Goal: Transaction & Acquisition: Book appointment/travel/reservation

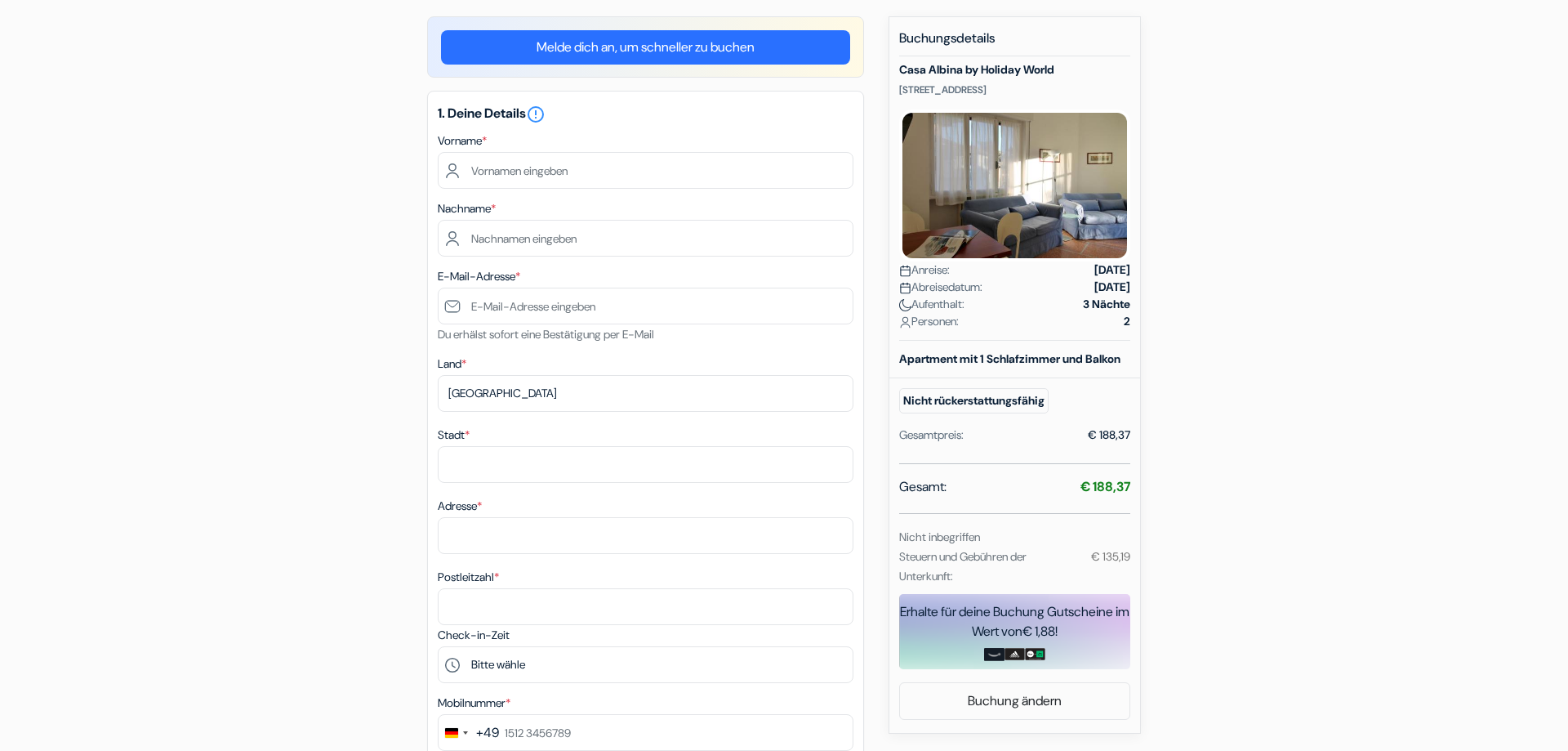
scroll to position [167, 0]
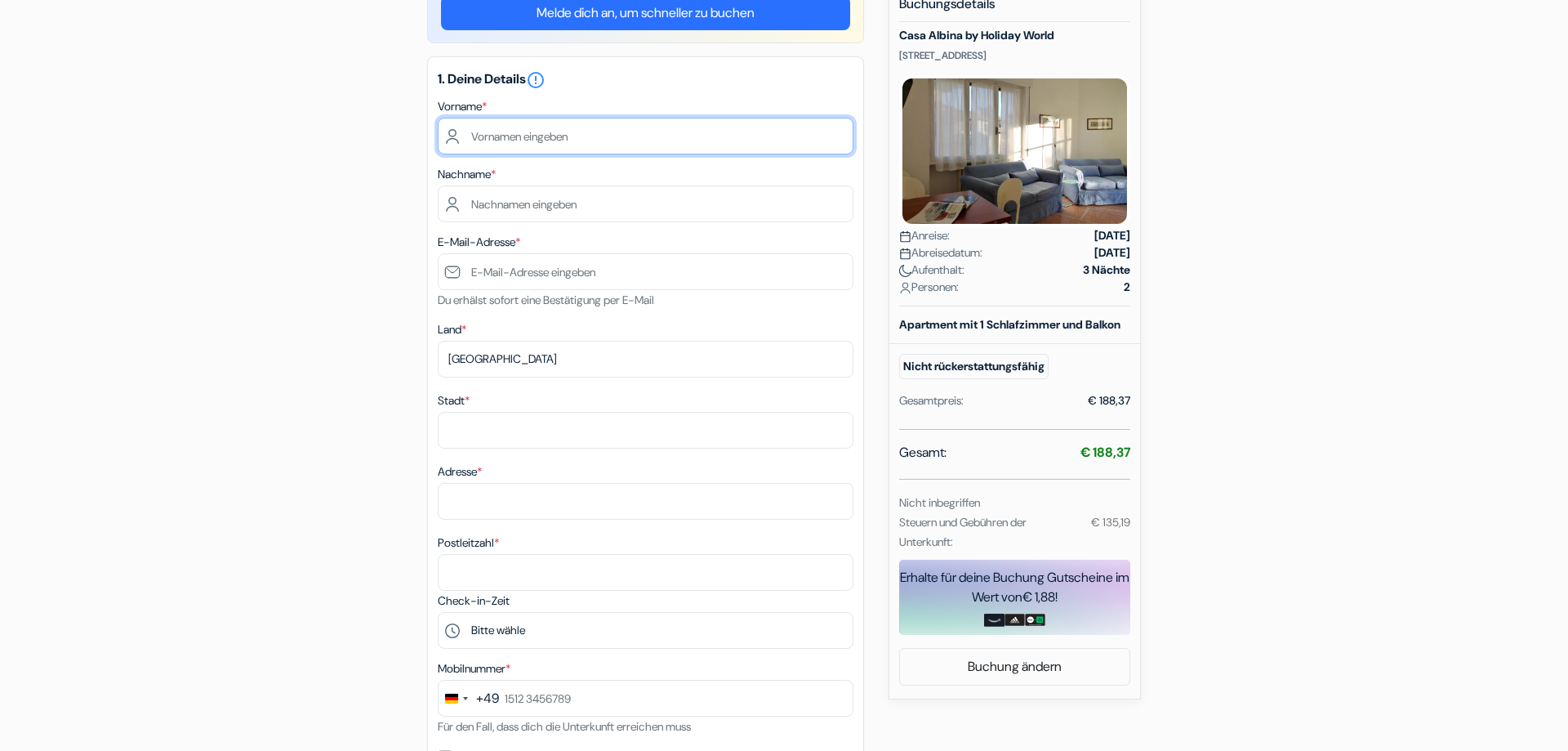
click at [503, 142] on input "text" at bounding box center [646, 136] width 416 height 37
type input "[PERSON_NAME]"
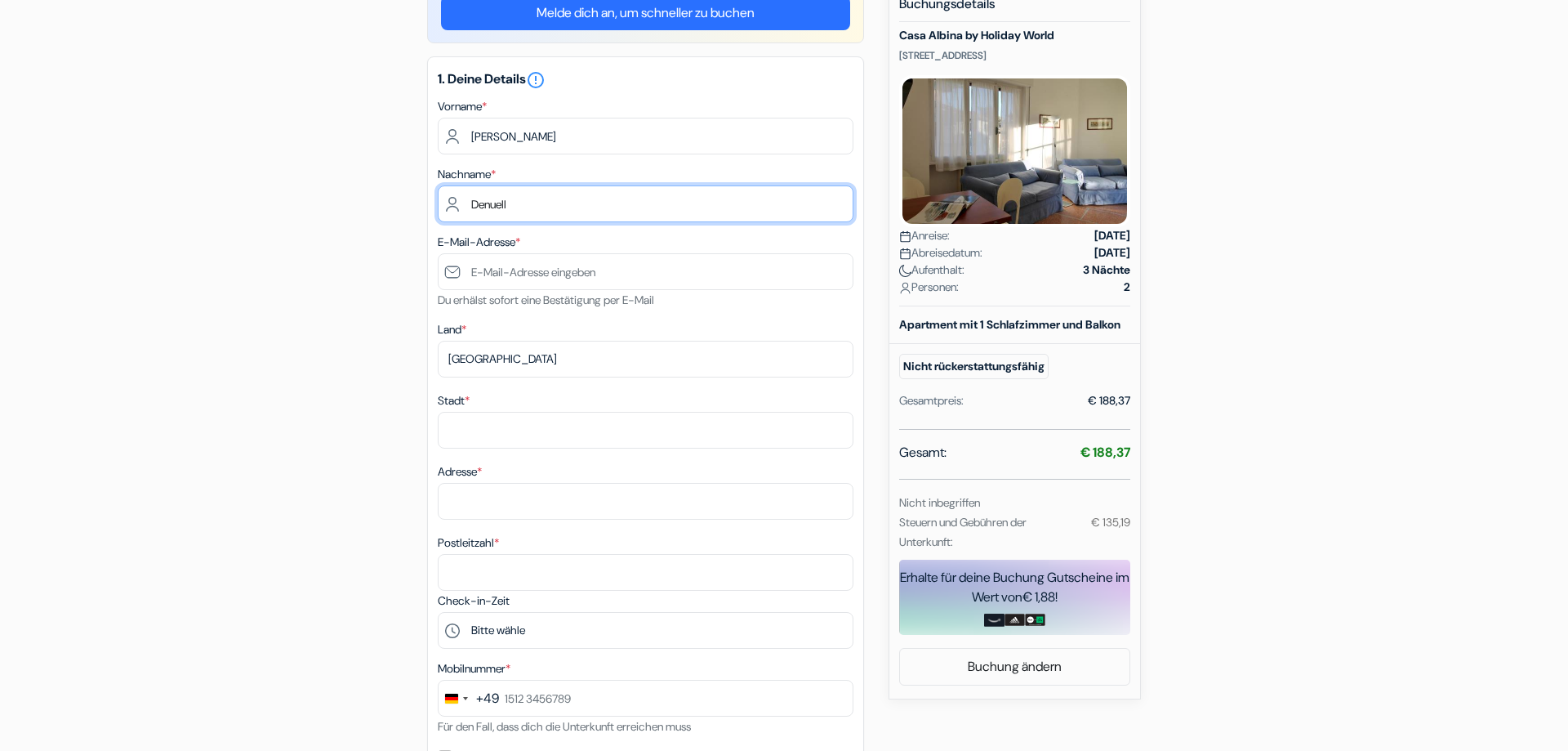
type input "Denuell"
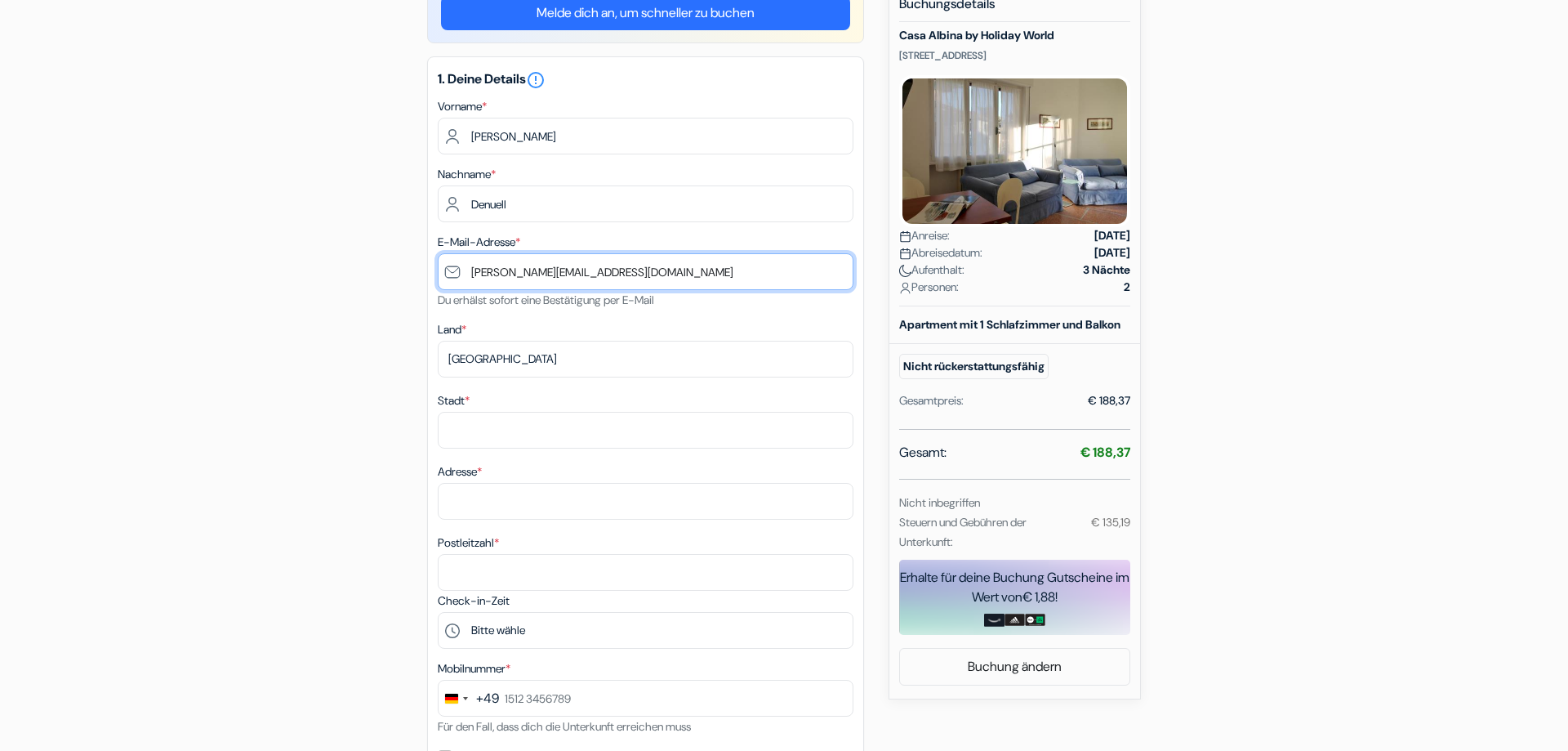
type input "[PERSON_NAME][EMAIL_ADDRESS][DOMAIN_NAME]"
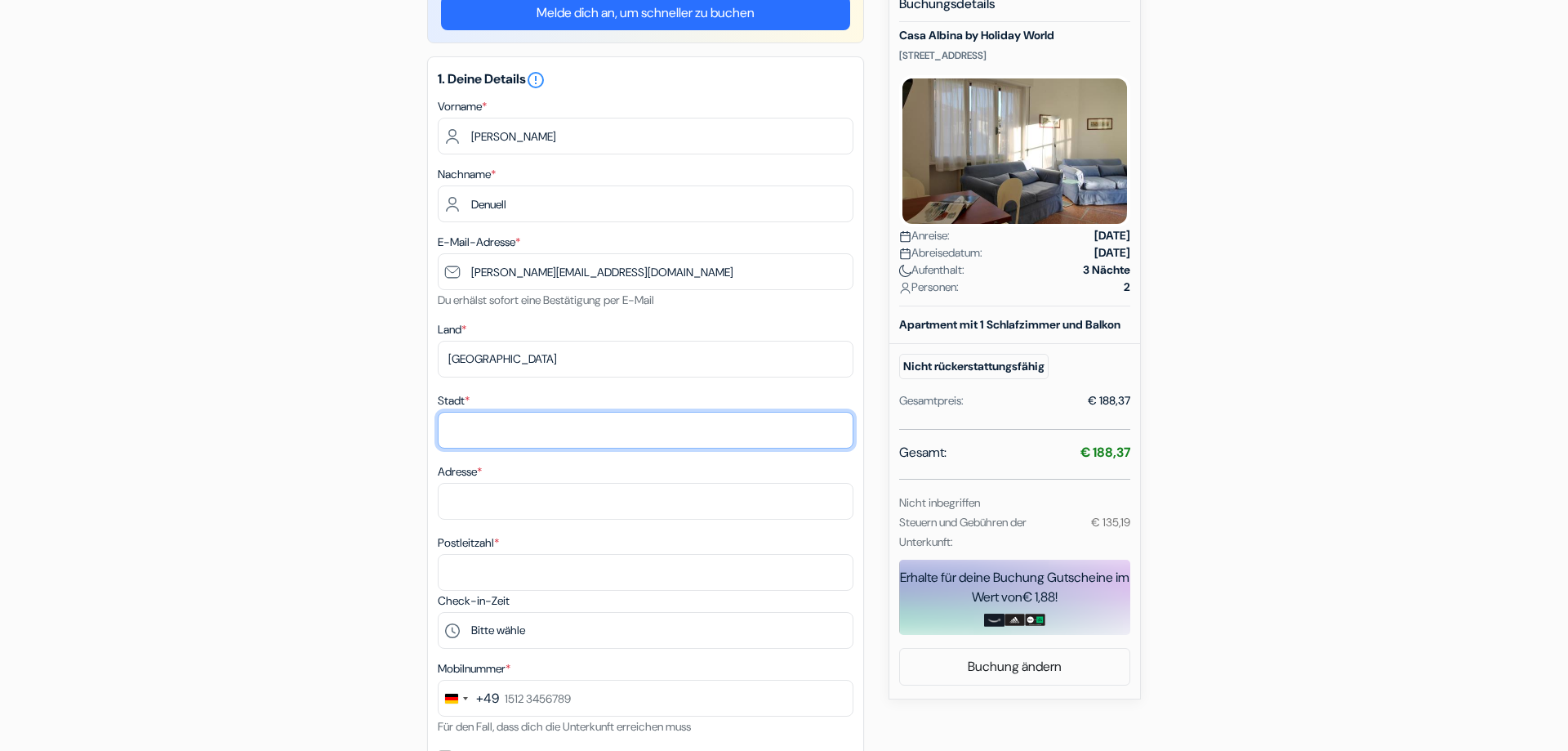
click at [476, 420] on input "Stadt *" at bounding box center [646, 430] width 416 height 37
type input "[GEOGRAPHIC_DATA]"
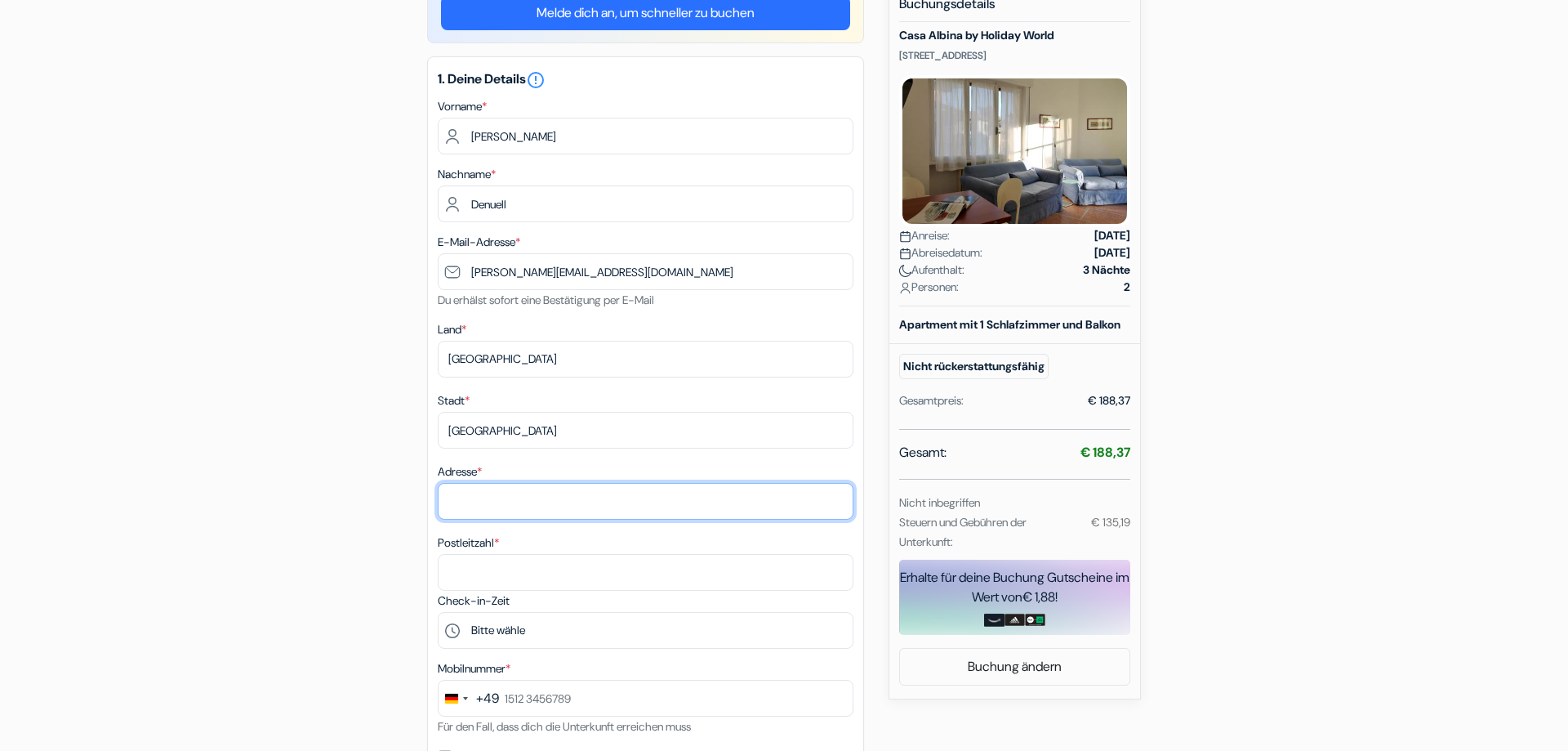
click at [474, 509] on input "Adresse *" at bounding box center [646, 502] width 416 height 37
type input "[STREET_ADDRESS]"
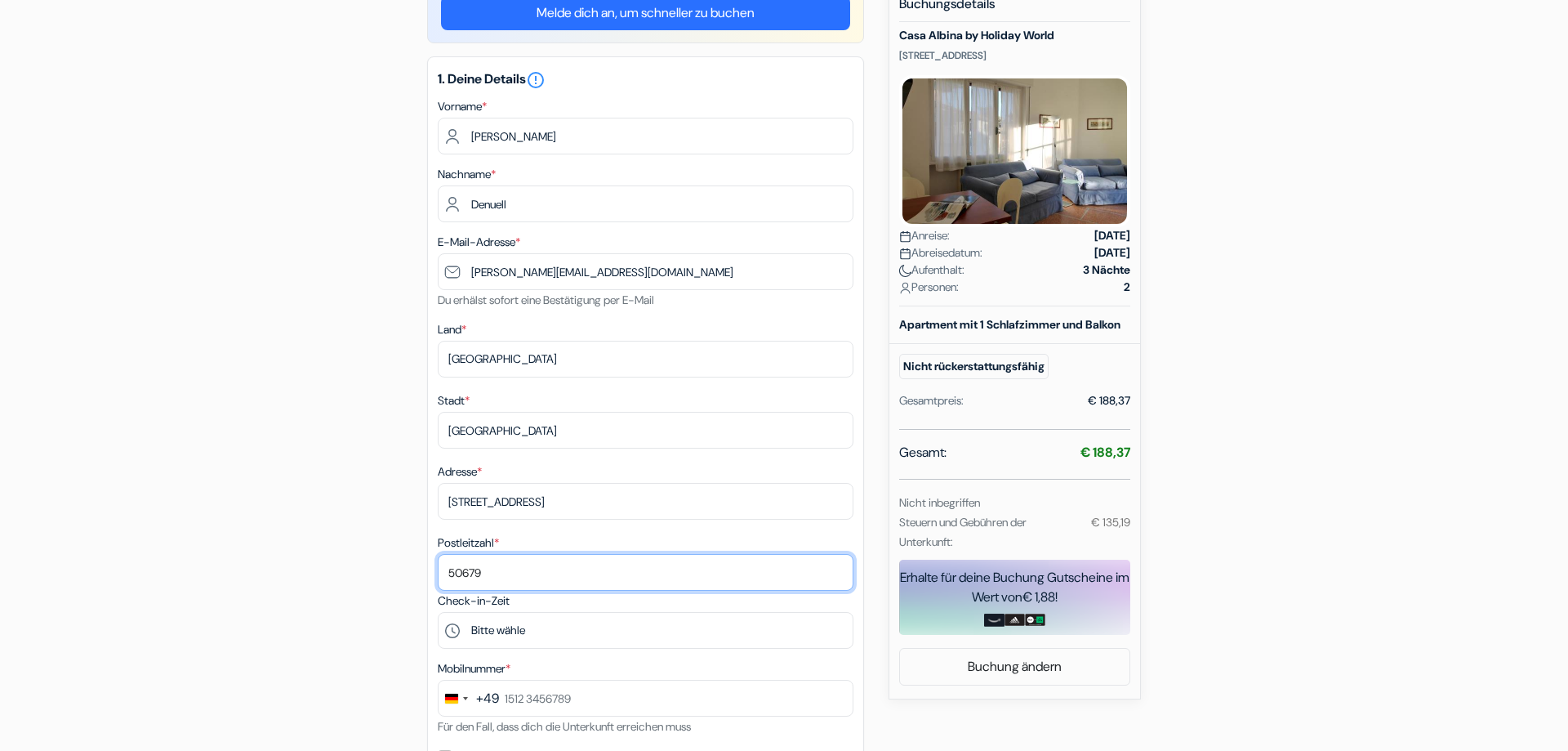
type input "50679"
click at [372, 629] on div "add_box Casa Albina by Holiday World [STREET_ADDRESS] Details zur Unterkunft X …" at bounding box center [783, 656] width 1077 height 1348
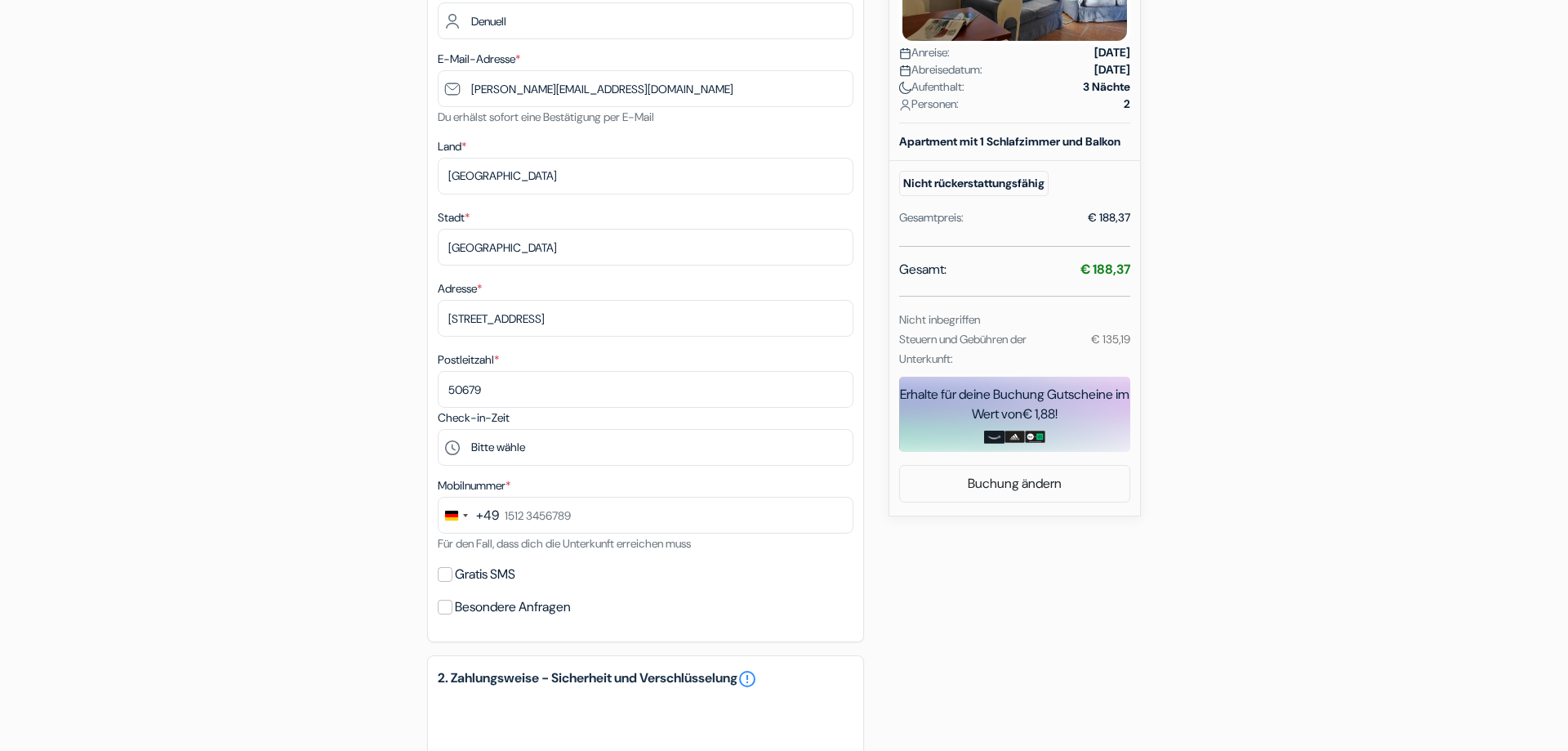
scroll to position [417, 0]
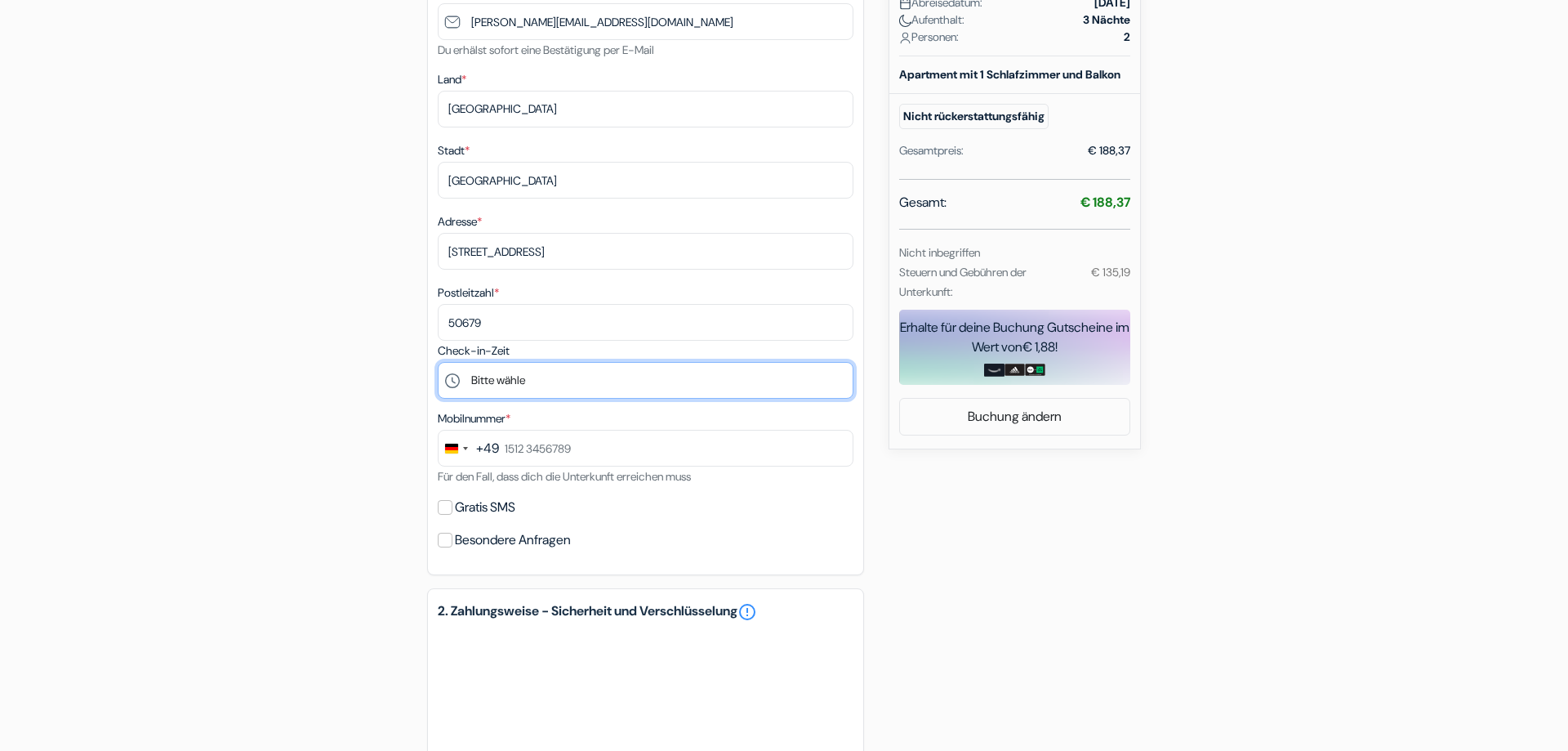
click at [527, 376] on select "Bitte wähle 15:00 16:00 17:00 18:00 19:00" at bounding box center [646, 381] width 416 height 37
select select "16"
click option "16:00" at bounding box center [0, 0] width 0 height 0
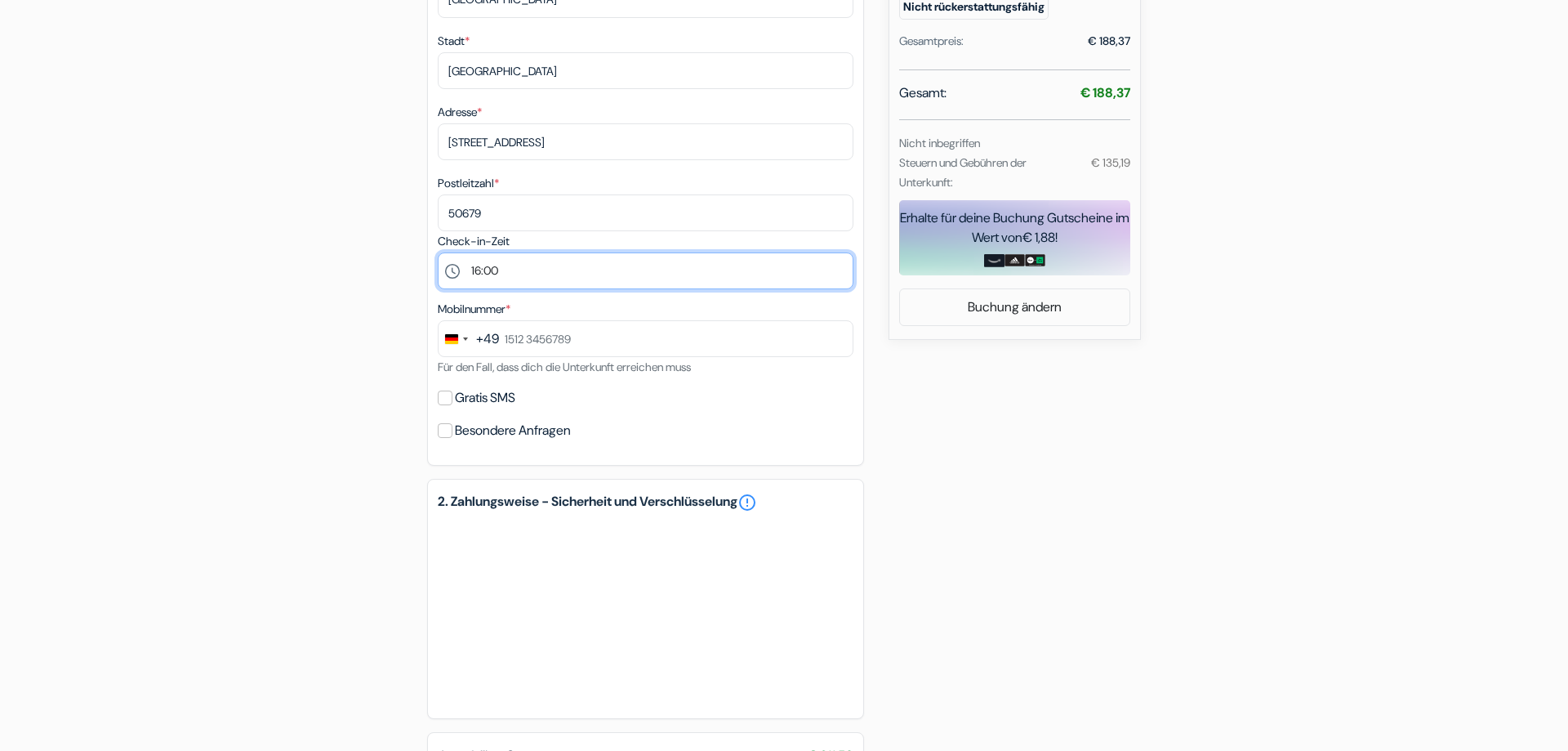
scroll to position [584, 0]
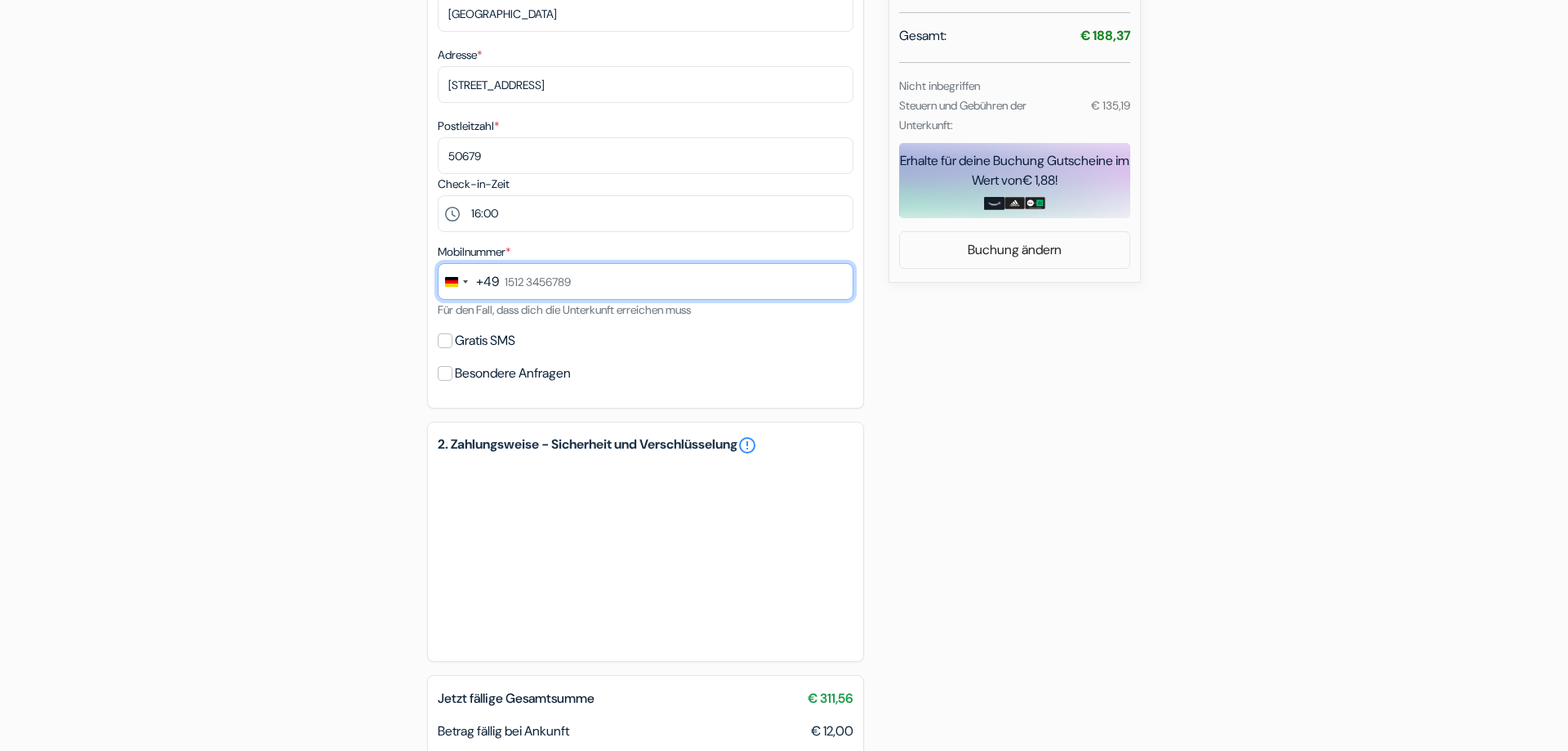
click at [549, 277] on input "text" at bounding box center [646, 281] width 416 height 37
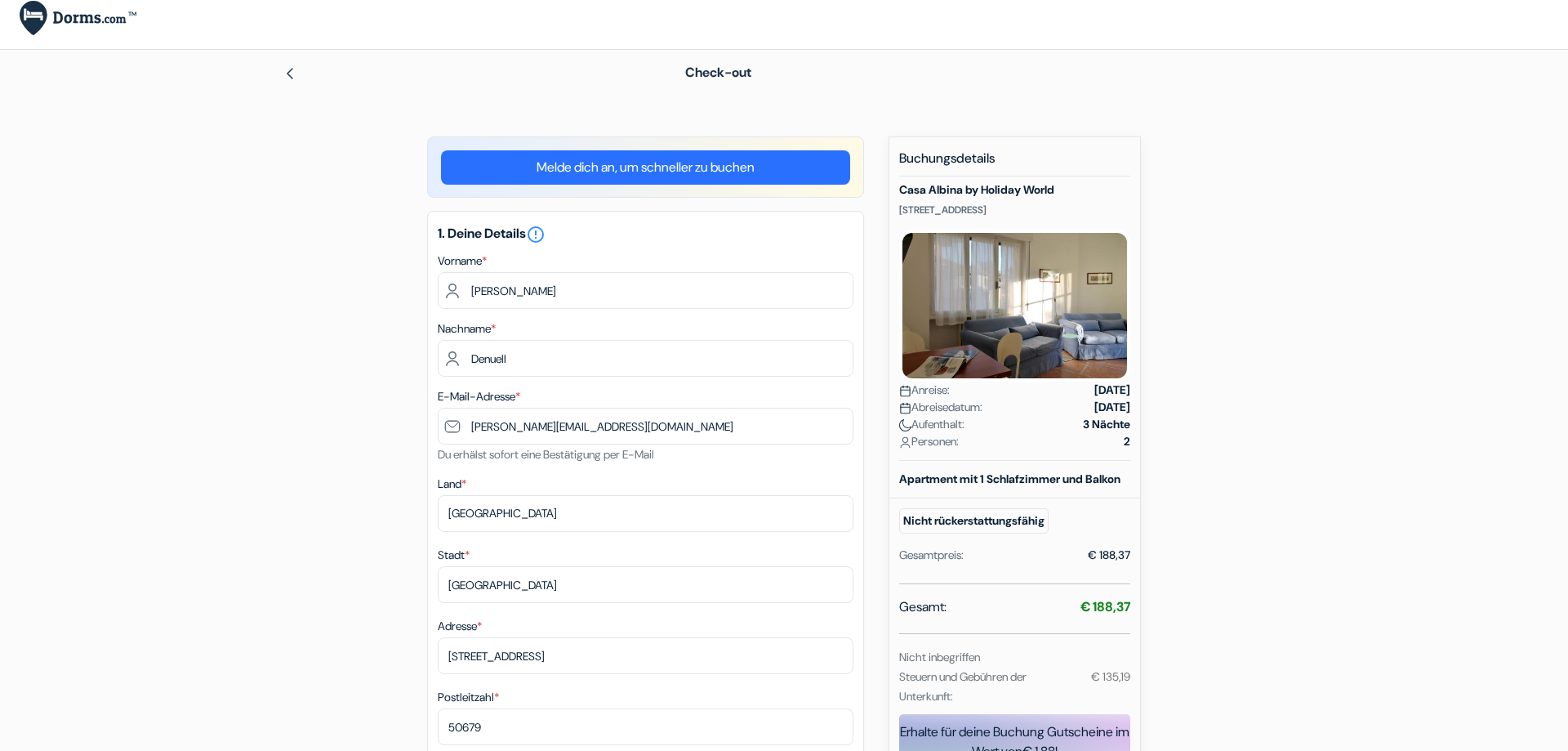
scroll to position [0, 0]
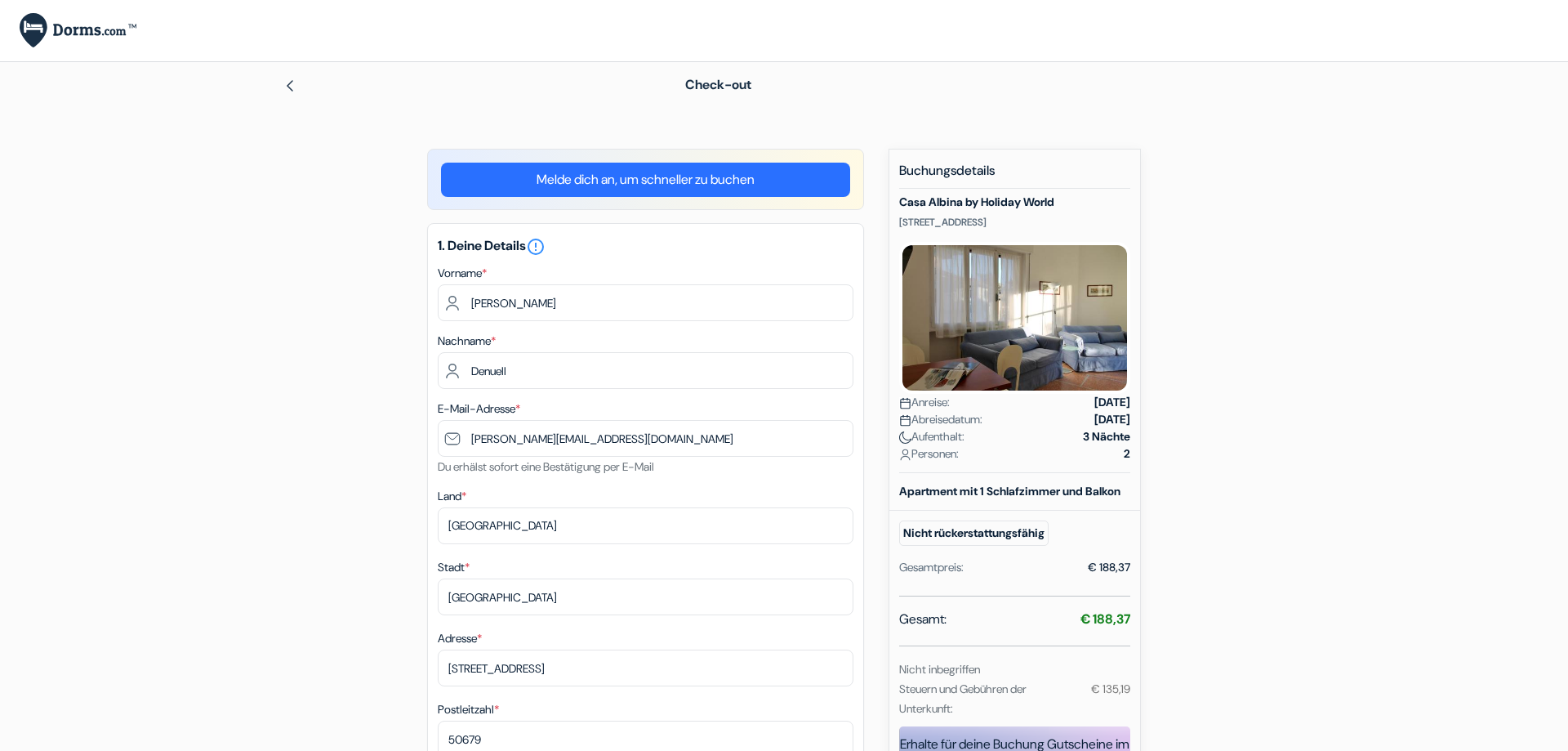
type input "[PHONE_NUMBER]"
drag, startPoint x: 903, startPoint y: 202, endPoint x: 965, endPoint y: 204, distance: 62.0
click at [965, 204] on h5 "Casa Albina by Holiday World" at bounding box center [1015, 203] width 231 height 14
copy h5 "Casa Albina"
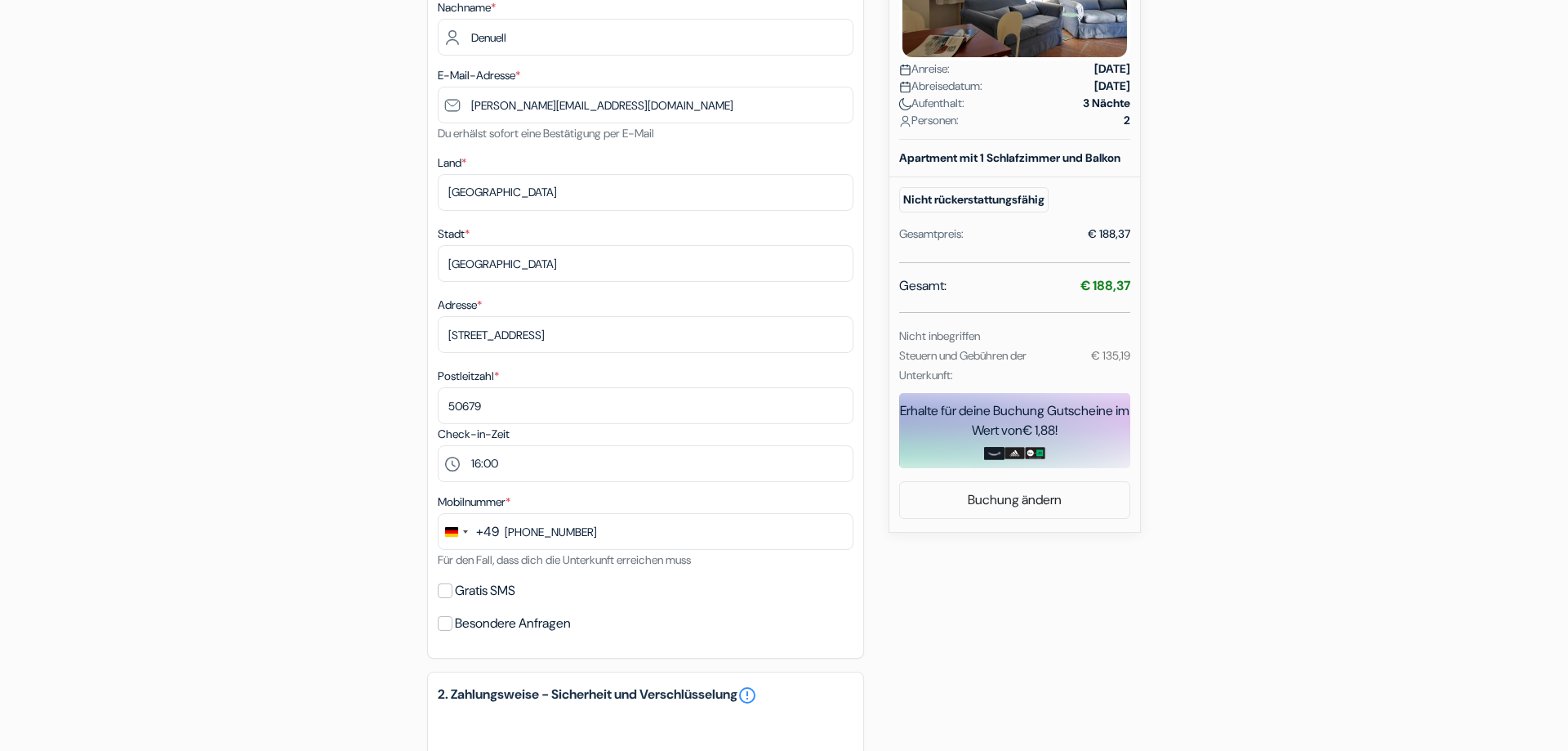
scroll to position [666, 0]
